Goal: Task Accomplishment & Management: Complete application form

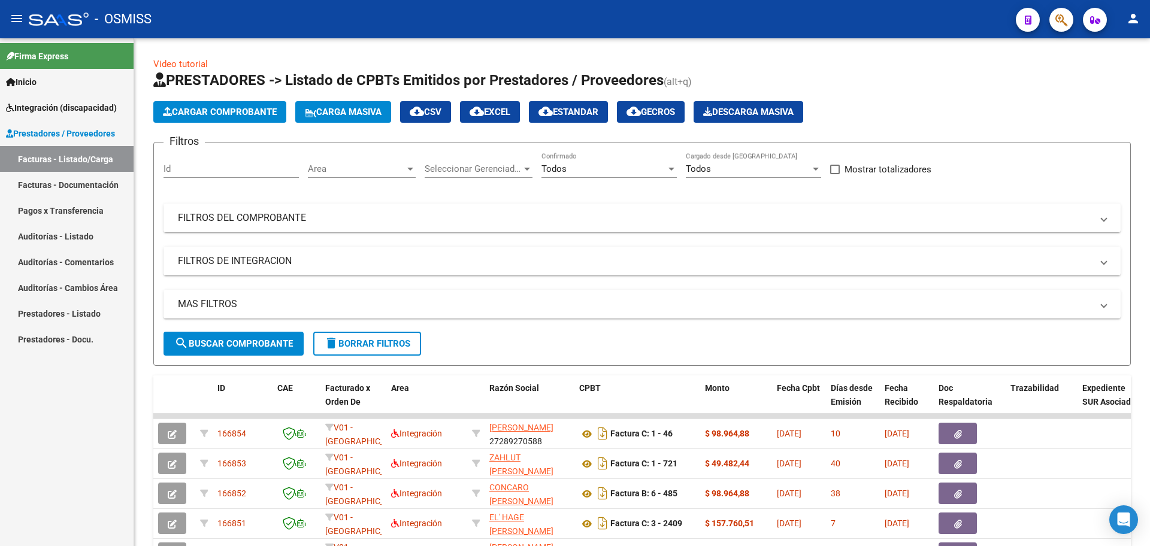
click at [66, 108] on span "Integración (discapacidad)" at bounding box center [61, 107] width 111 height 13
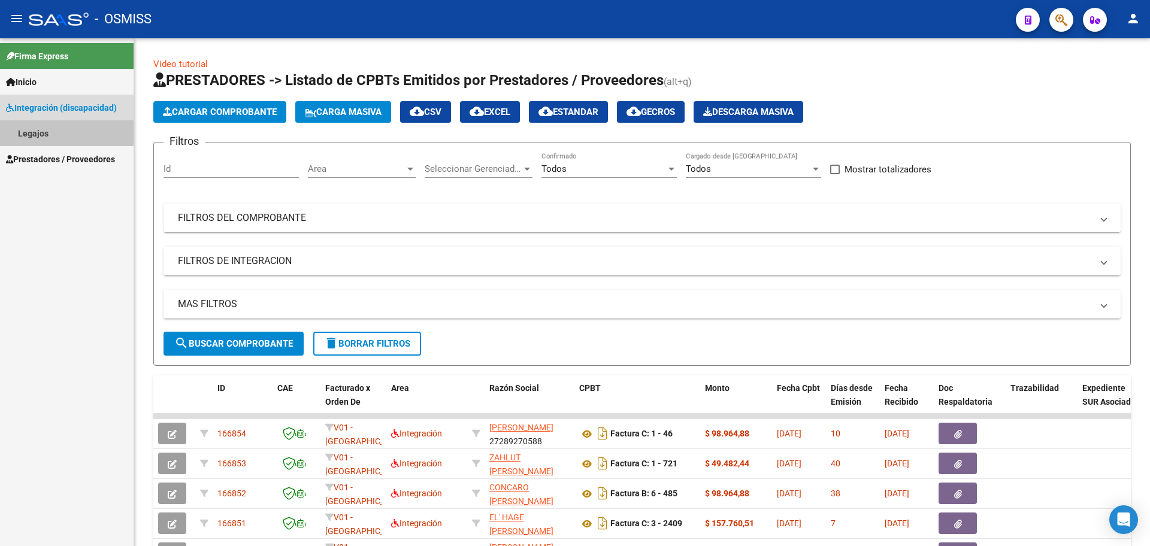
click at [34, 133] on link "Legajos" at bounding box center [67, 133] width 134 height 26
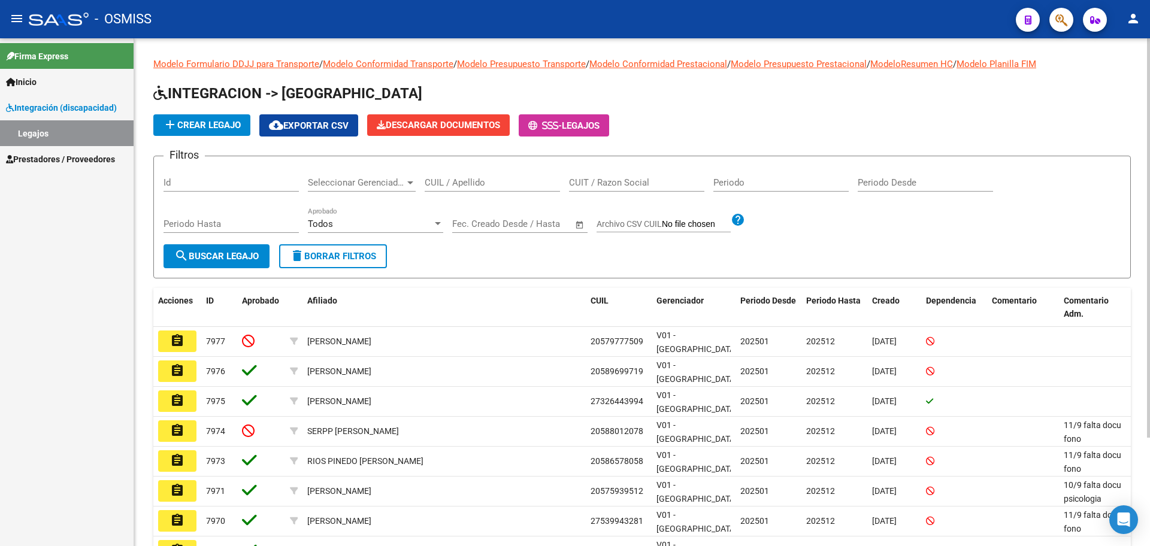
click at [448, 179] on input "CUIL / Apellido" at bounding box center [492, 182] width 135 height 11
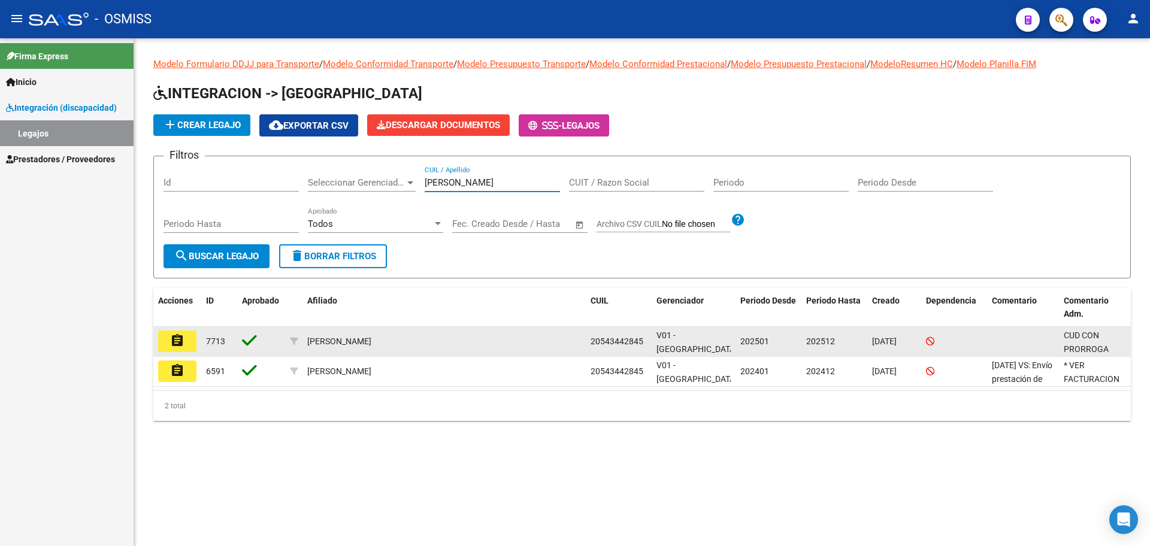
type input "[PERSON_NAME]"
click at [167, 340] on button "assignment" at bounding box center [177, 342] width 38 height 22
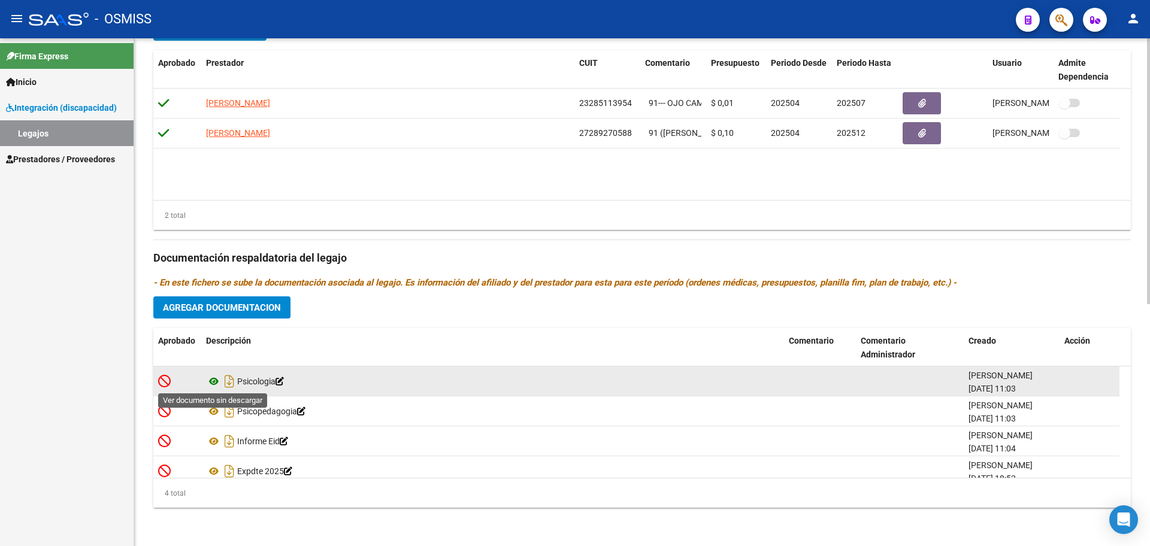
click at [216, 384] on icon at bounding box center [214, 382] width 16 height 14
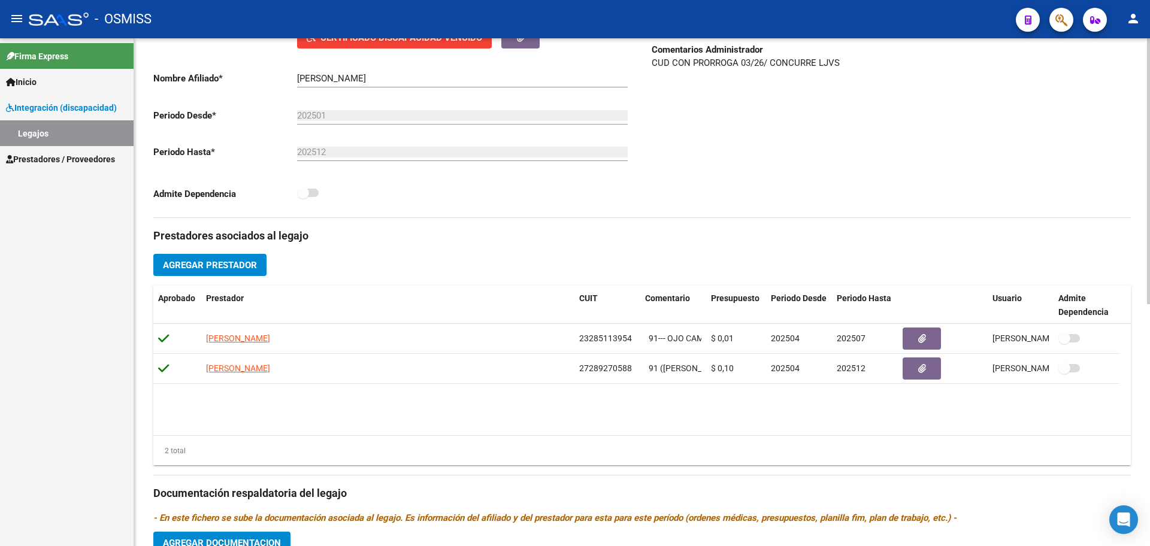
scroll to position [461, 0]
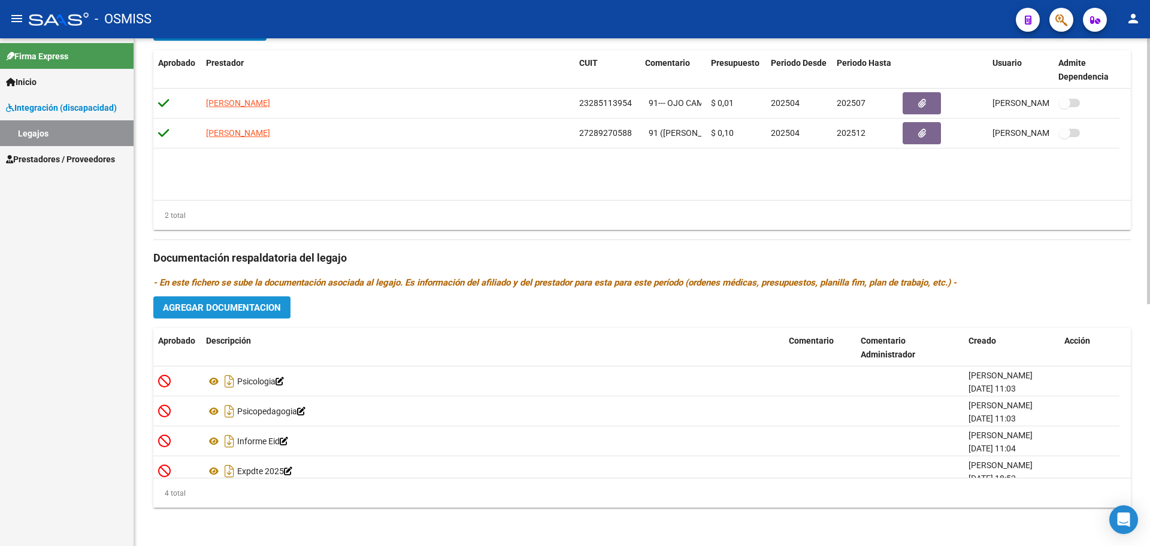
click at [231, 318] on button "Agregar Documentacion" at bounding box center [221, 308] width 137 height 22
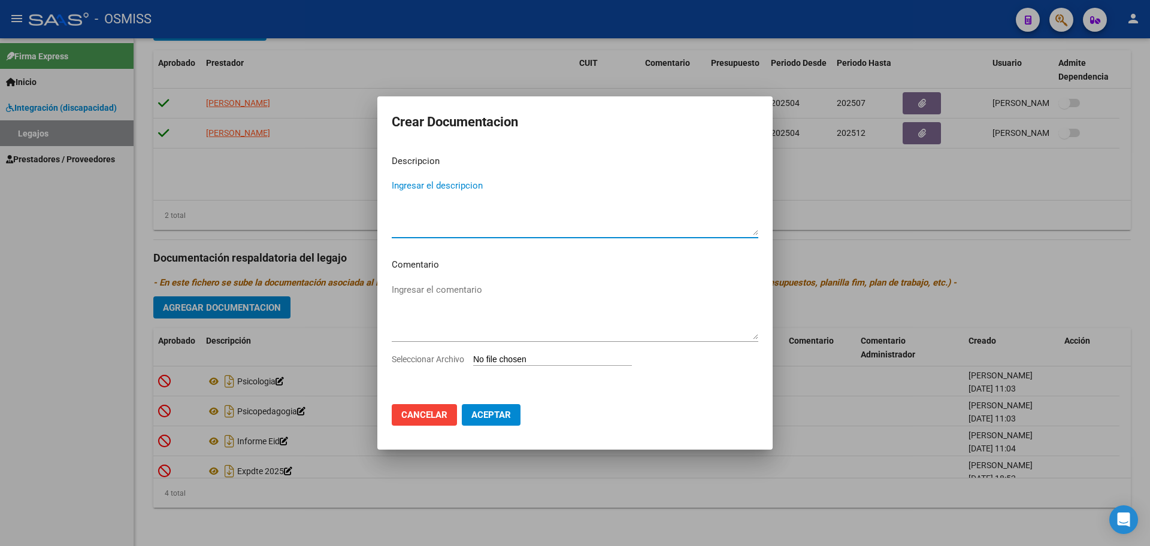
click at [518, 343] on div "Ingresar el comentario" at bounding box center [575, 317] width 367 height 73
click at [519, 359] on input "Seleccionar Archivo" at bounding box center [552, 360] width 159 height 11
type input "C:\fakepath\.rnp actualizado.pdf"
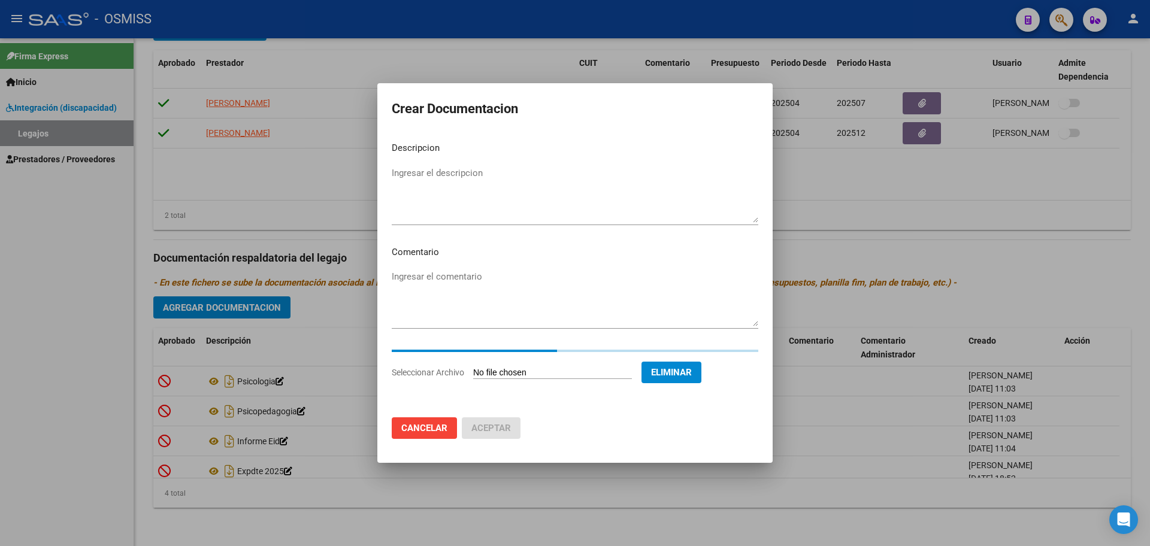
click at [442, 181] on textarea "Ingresar el descripcion" at bounding box center [575, 195] width 367 height 56
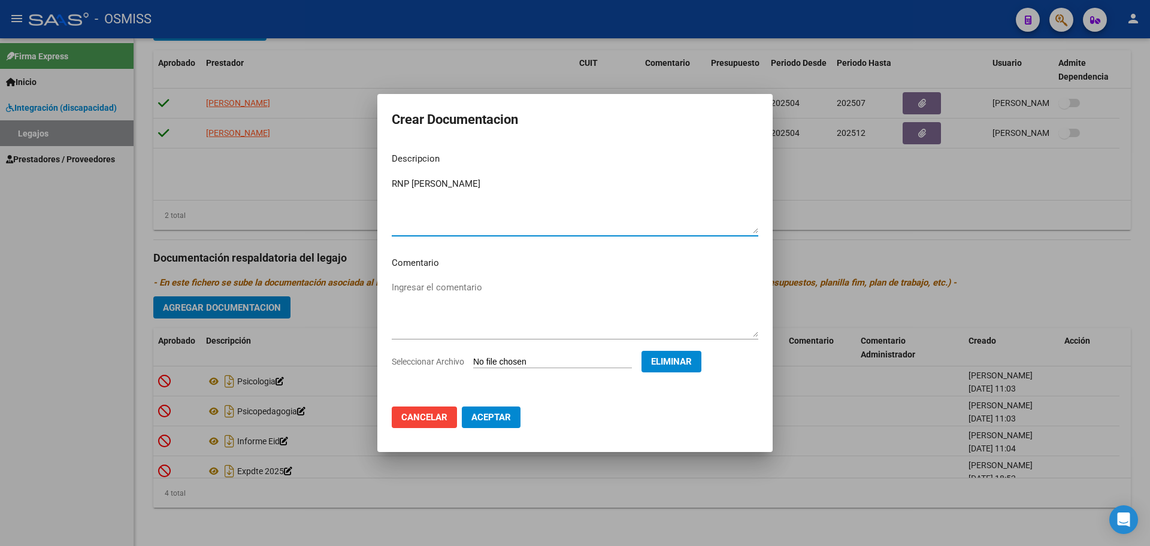
type textarea "RNP [PERSON_NAME]"
click at [513, 416] on button "Aceptar" at bounding box center [491, 418] width 59 height 22
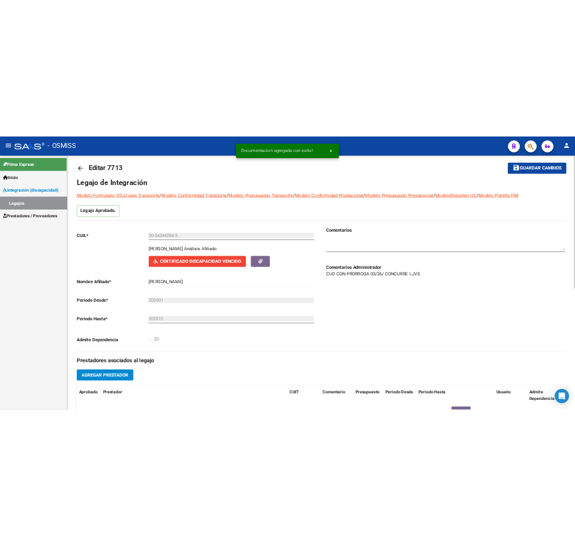
scroll to position [0, 0]
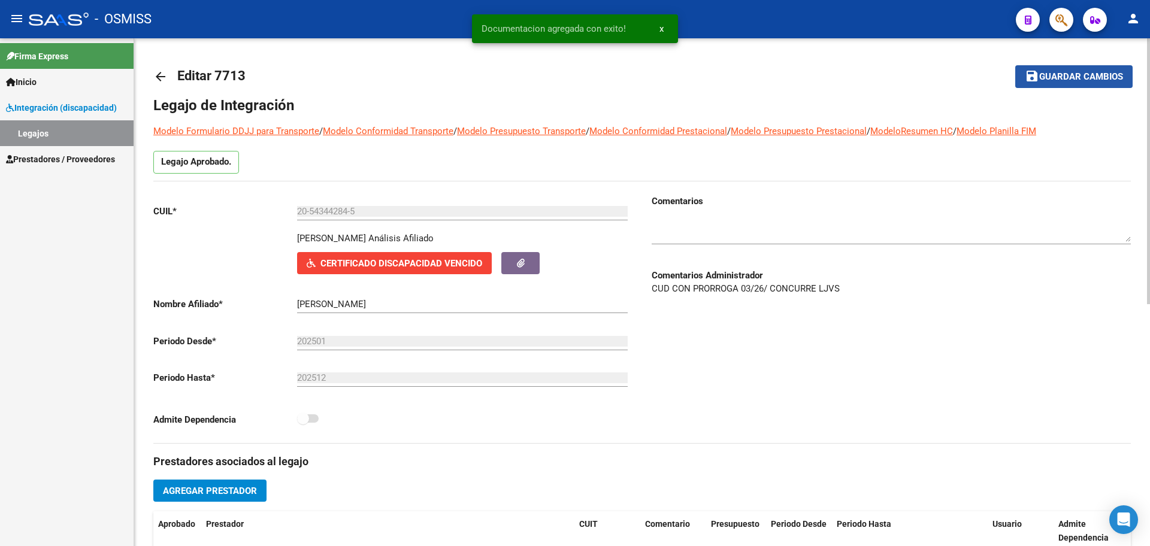
click at [1078, 76] on span "Guardar cambios" at bounding box center [1082, 77] width 84 height 11
click at [688, 224] on textarea at bounding box center [891, 230] width 479 height 24
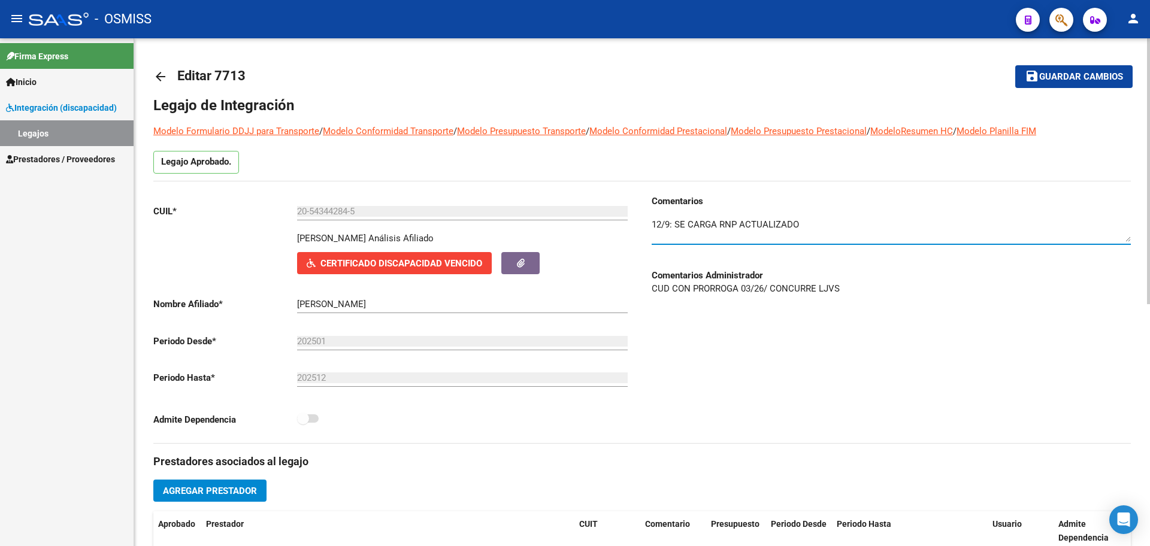
type textarea "12/9: SE CARGA RNP ACTUALIZADO"
click at [1095, 75] on span "Guardar cambios" at bounding box center [1082, 77] width 84 height 11
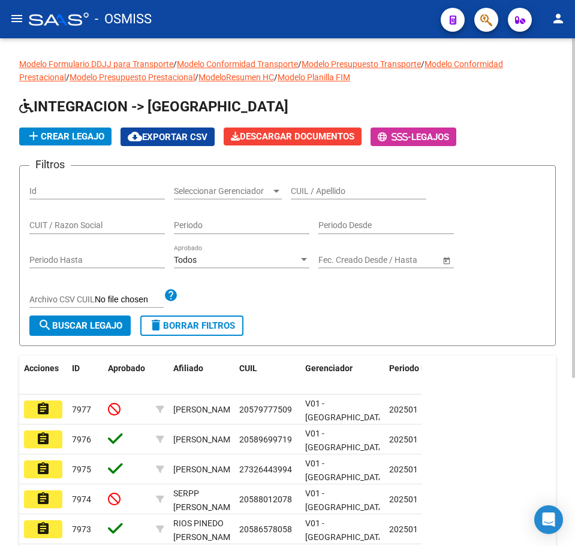
click at [51, 143] on button "add Crear Legajo" at bounding box center [65, 137] width 92 height 18
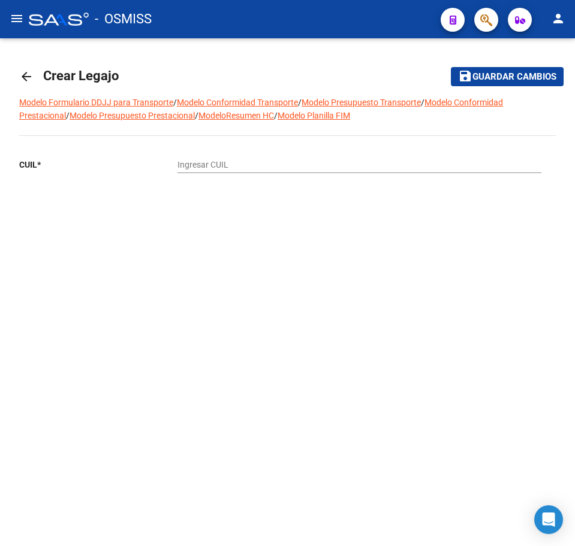
click at [31, 77] on mat-icon "arrow_back" at bounding box center [26, 77] width 14 height 14
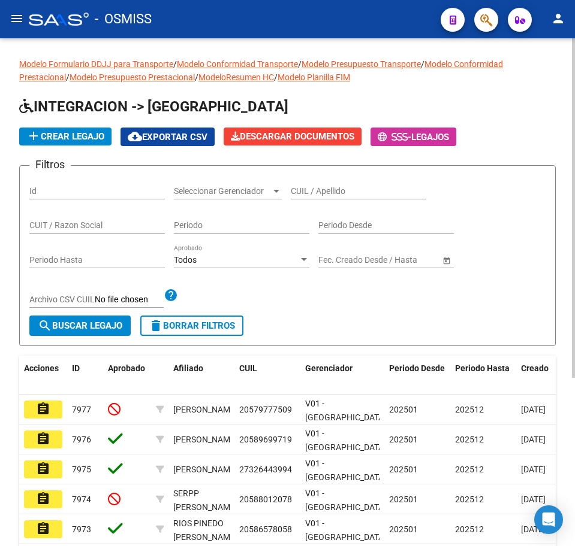
click at [23, 20] on mat-icon "menu" at bounding box center [17, 18] width 14 height 14
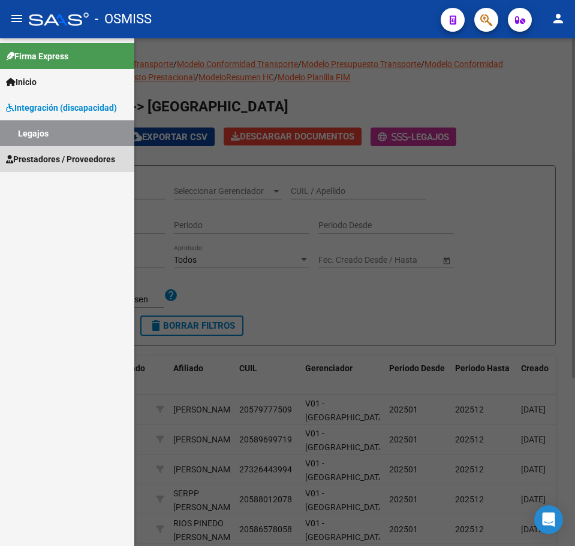
click at [39, 156] on span "Prestadores / Proveedores" at bounding box center [60, 159] width 109 height 13
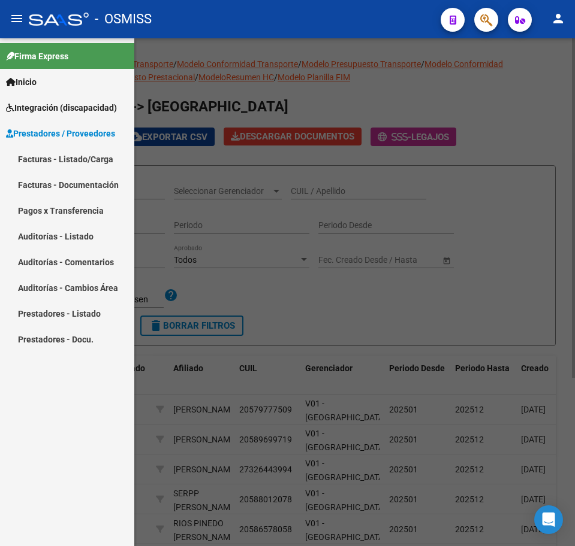
click at [40, 152] on link "Facturas - Listado/Carga" at bounding box center [67, 159] width 134 height 26
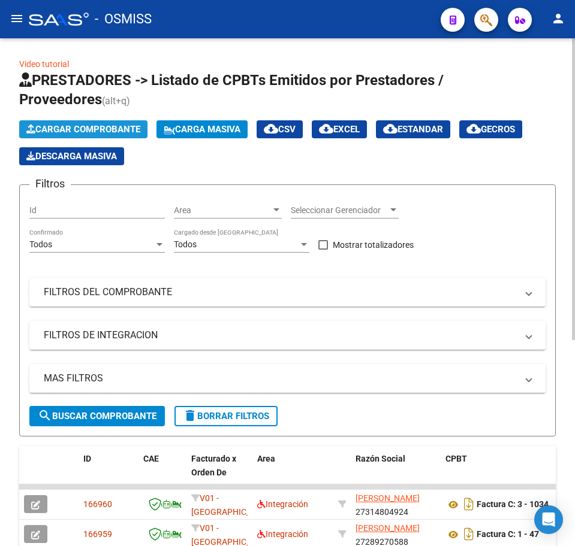
click at [73, 129] on span "Cargar Comprobante" at bounding box center [83, 129] width 114 height 11
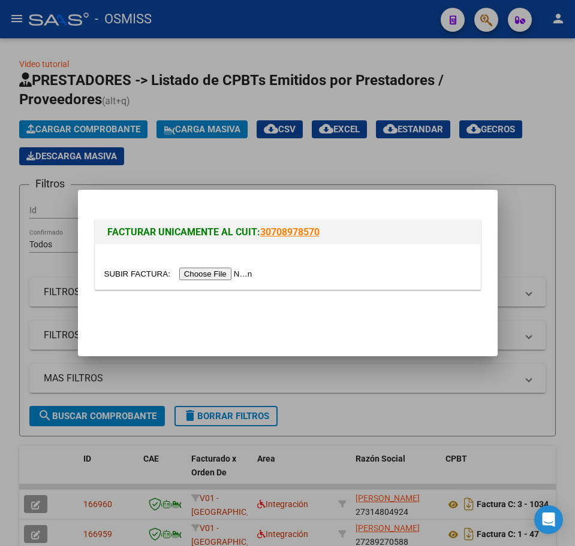
click at [218, 273] on input "file" at bounding box center [180, 274] width 152 height 13
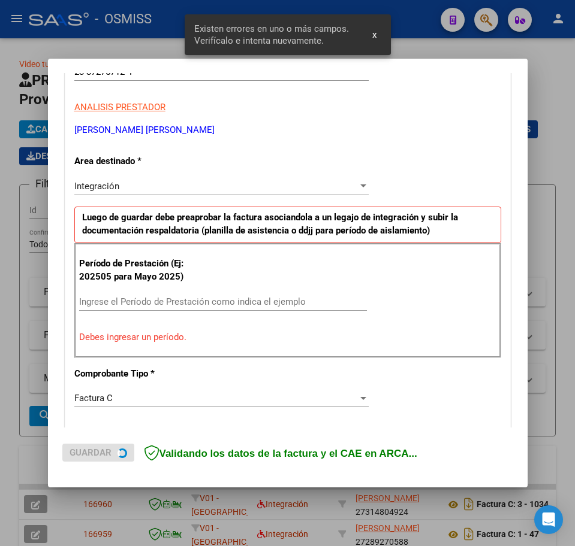
scroll to position [217, 0]
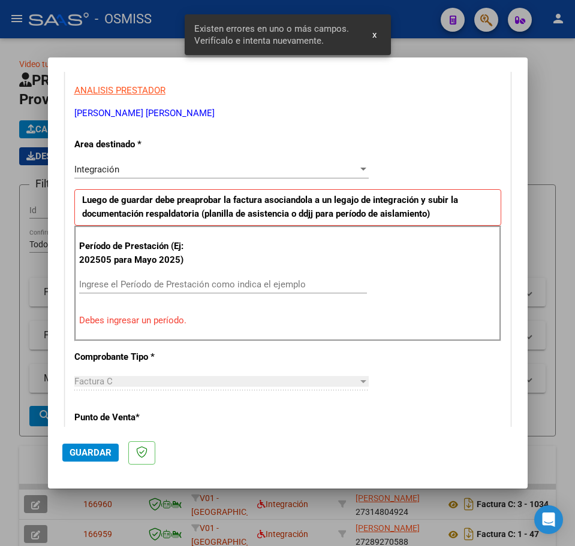
click at [138, 291] on div "Ingrese el Período de Prestación como indica el ejemplo" at bounding box center [223, 285] width 288 height 18
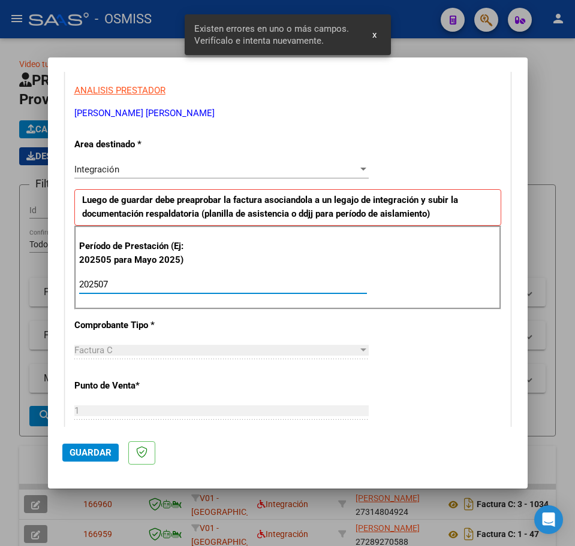
type input "202507"
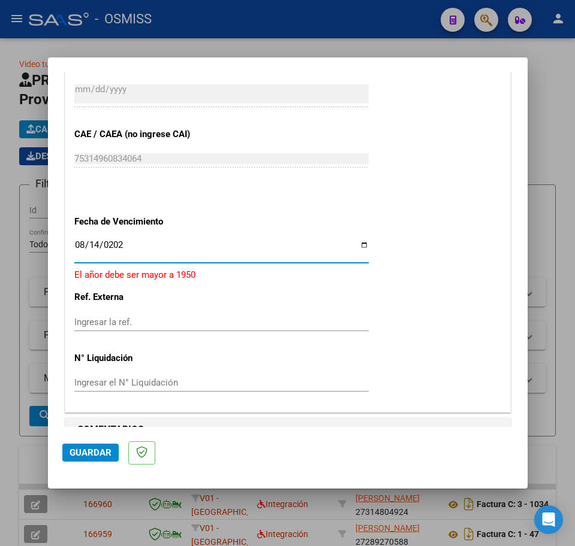
type input "[DATE]"
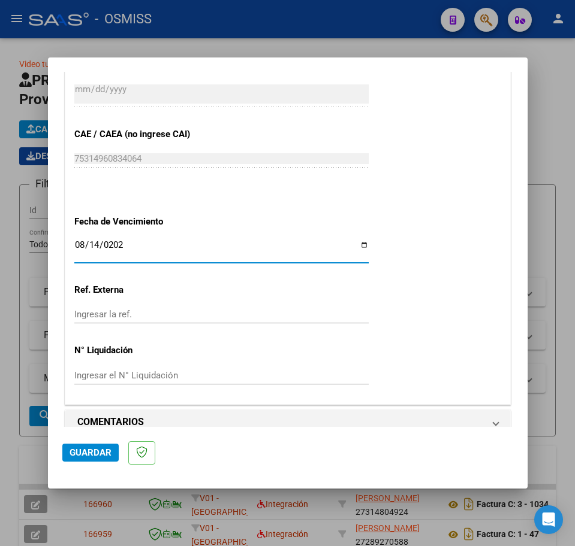
click at [101, 458] on span "Guardar" at bounding box center [91, 453] width 42 height 11
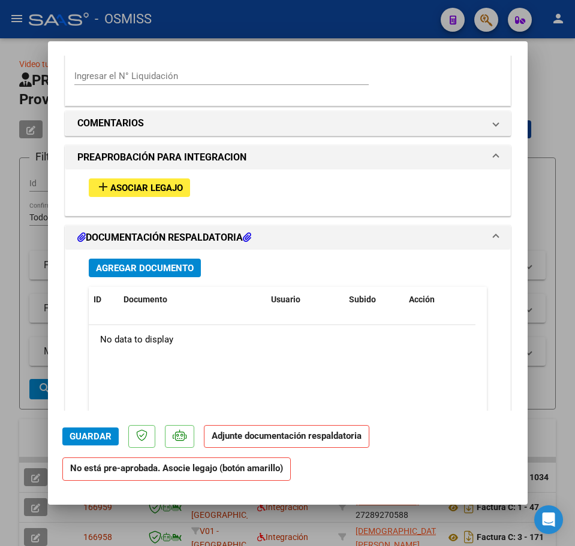
scroll to position [1101, 0]
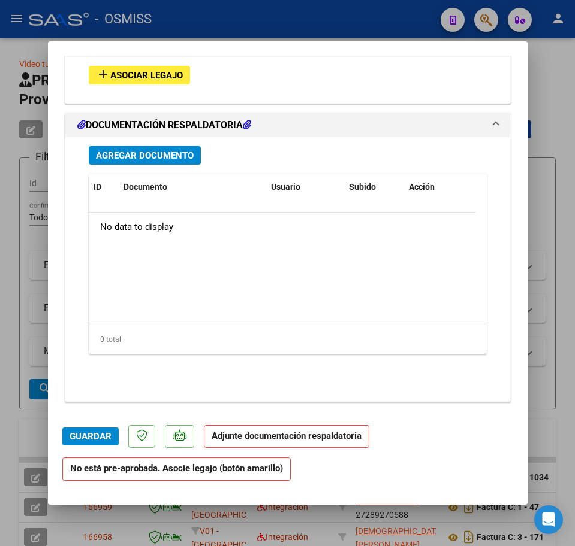
click at [154, 73] on span "Asociar Legajo" at bounding box center [146, 75] width 73 height 11
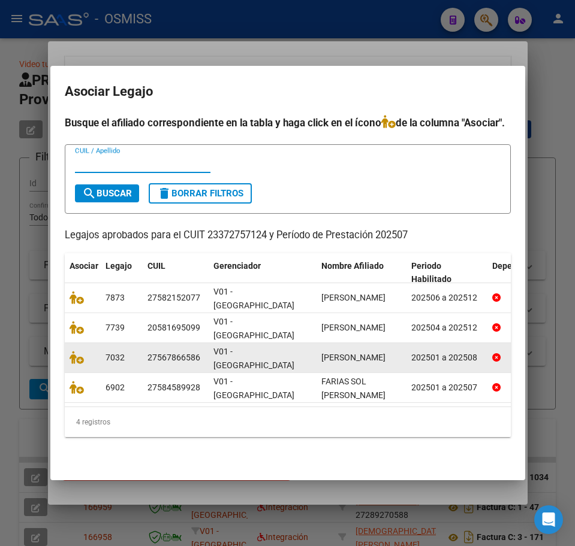
click at [76, 363] on div at bounding box center [83, 358] width 26 height 14
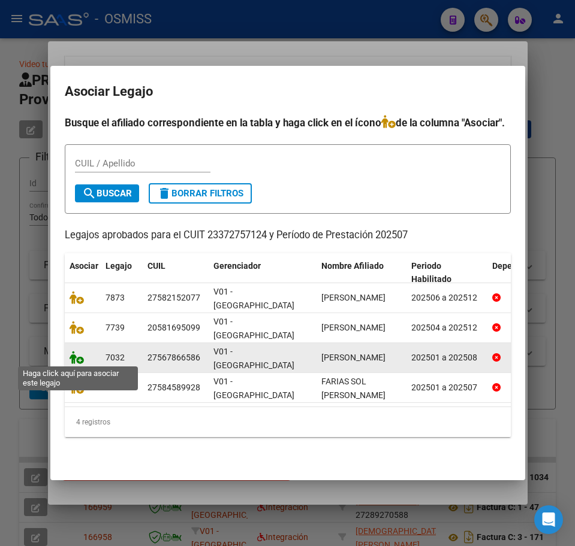
click at [76, 354] on icon at bounding box center [77, 357] width 14 height 13
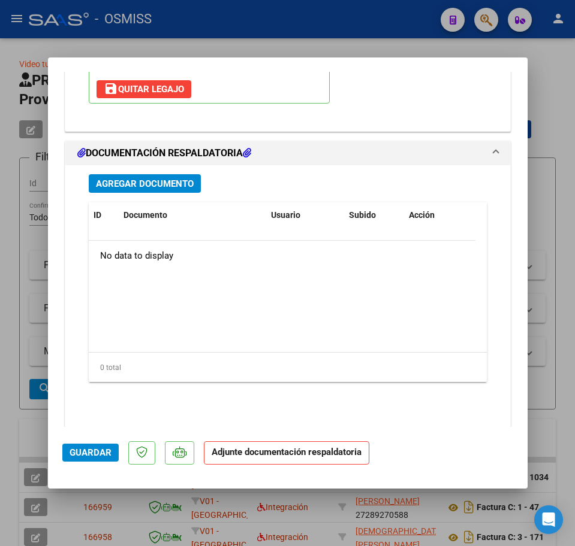
scroll to position [1288, 0]
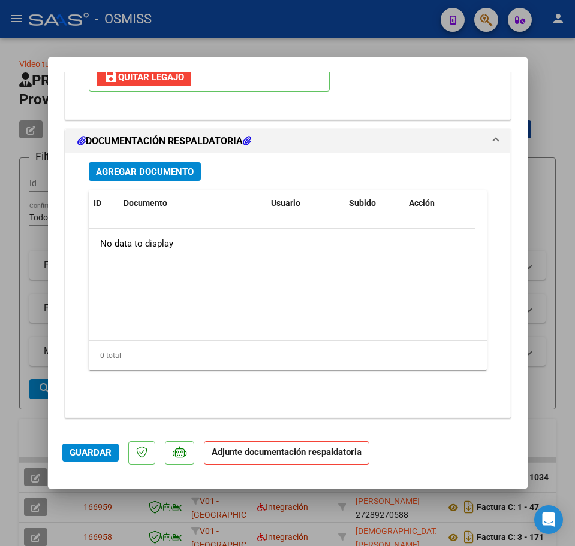
click at [177, 175] on span "Agregar Documento" at bounding box center [145, 172] width 98 height 11
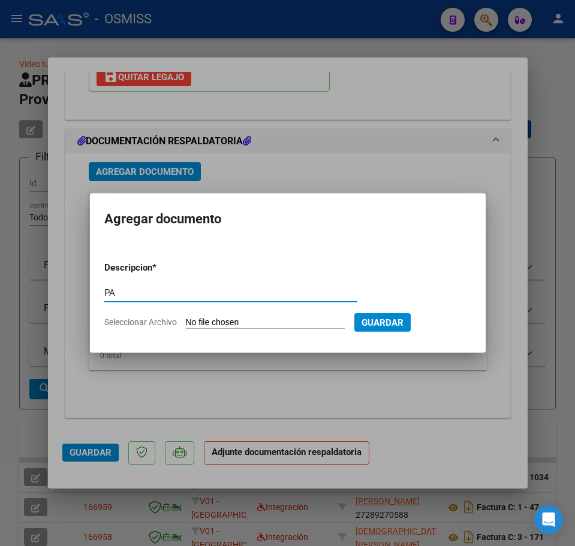
type input "PA"
click at [264, 320] on input "Seleccionar Archivo" at bounding box center [265, 323] width 159 height 11
type input "C:\fakepath\PL.pdf"
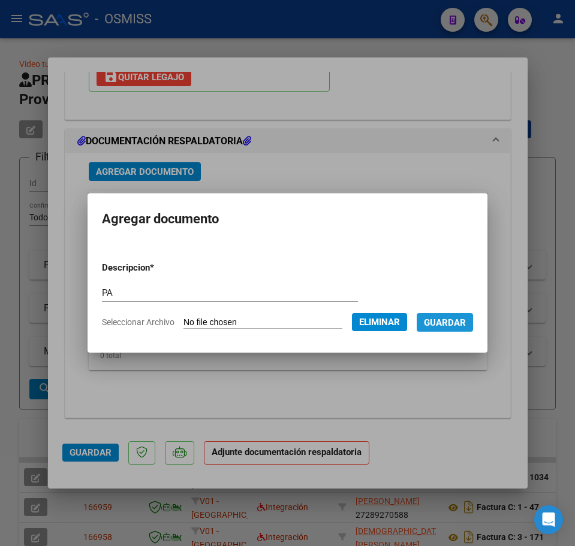
click at [460, 327] on span "Guardar" at bounding box center [445, 323] width 42 height 11
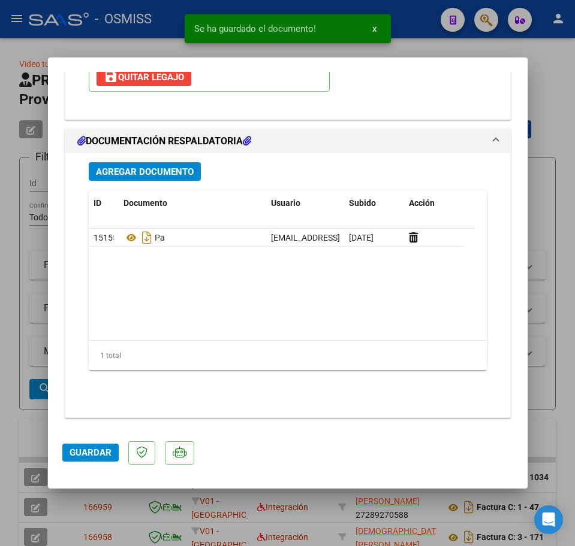
click at [84, 463] on mat-dialog-actions "Guardar" at bounding box center [287, 450] width 451 height 47
click at [89, 453] on span "Guardar" at bounding box center [91, 453] width 42 height 11
type input "$ 0,00"
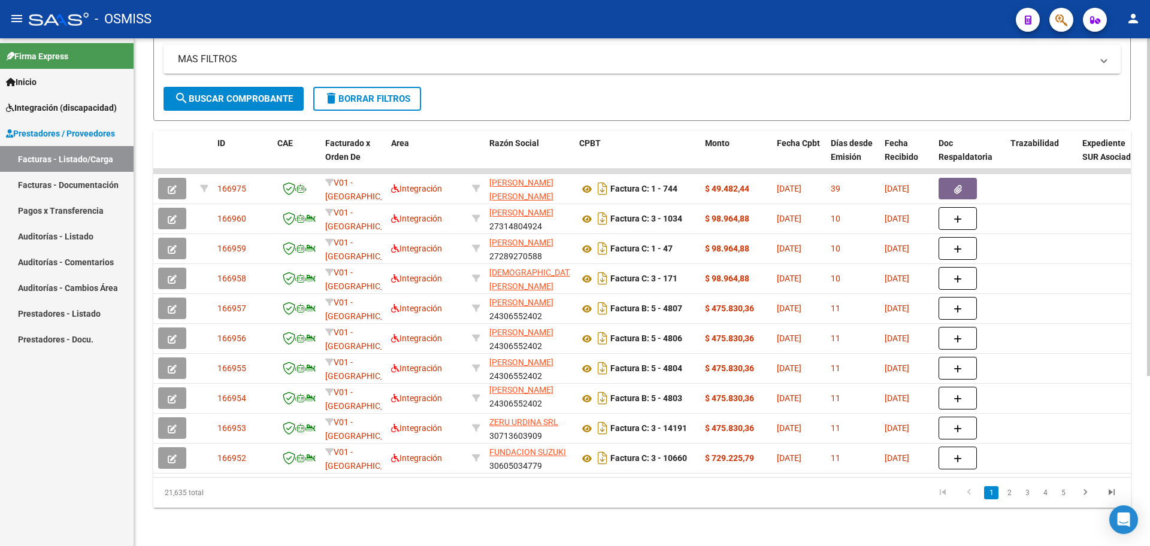
scroll to position [0, 0]
